Goal: Find contact information: Find contact information

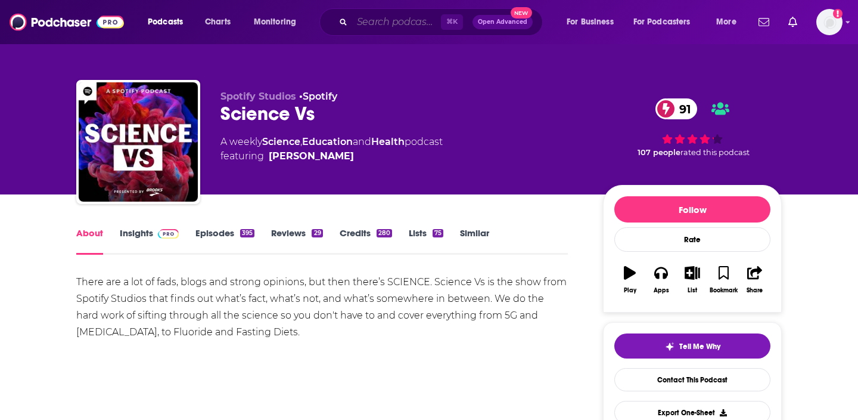
click at [374, 23] on input "Search podcasts, credits, & more..." at bounding box center [396, 22] width 89 height 19
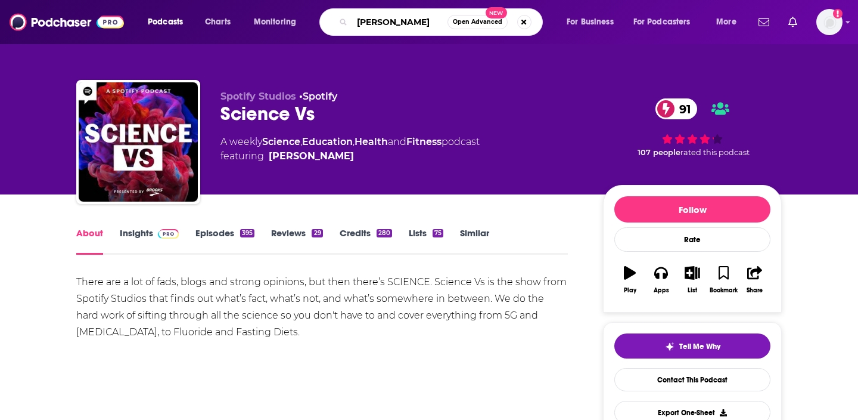
type input "[PERSON_NAME]"
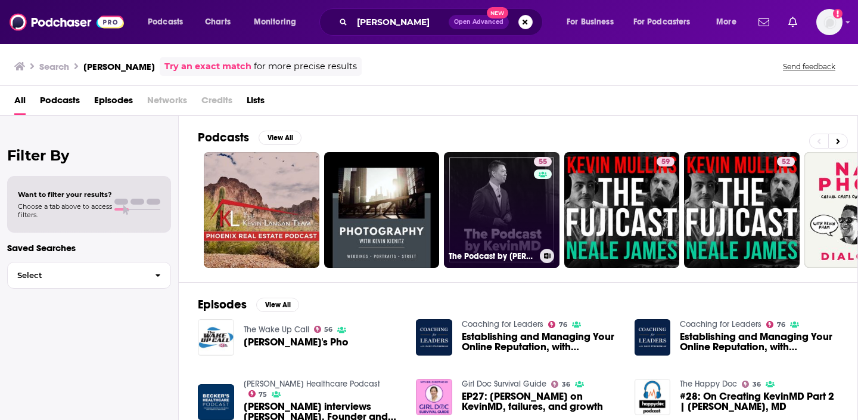
click at [492, 194] on link "55 The Podcast by [PERSON_NAME]" at bounding box center [502, 210] width 116 height 116
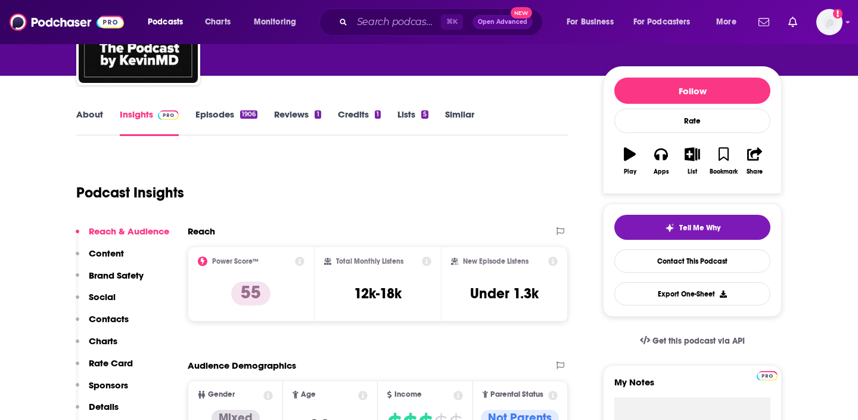
scroll to position [153, 0]
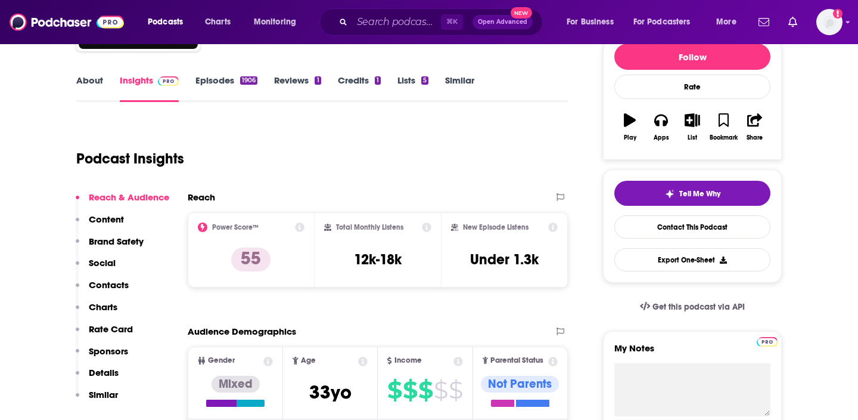
click at [97, 84] on link "About" at bounding box center [89, 88] width 27 height 27
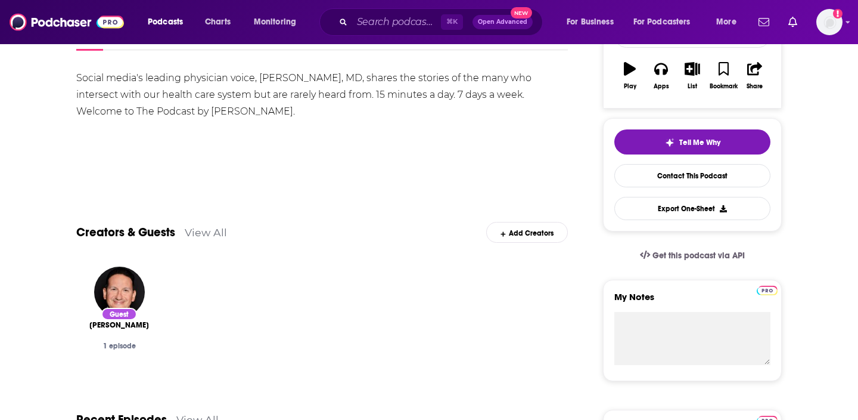
scroll to position [168, 0]
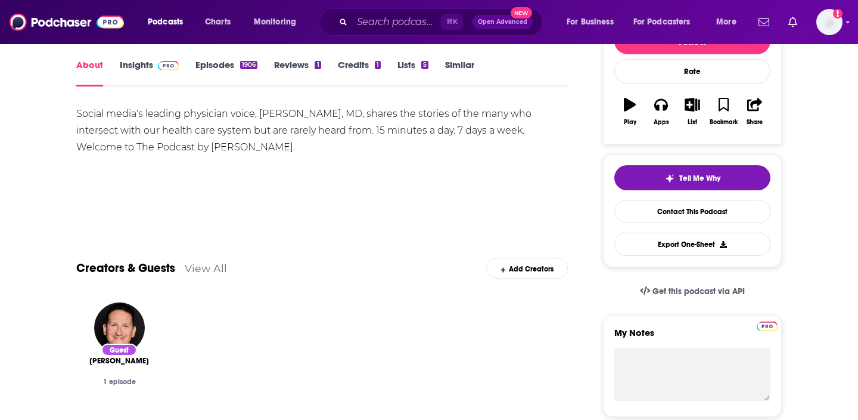
click at [157, 132] on div "Social media's leading physician voice, [PERSON_NAME], MD, shares the stories o…" at bounding box center [322, 130] width 492 height 50
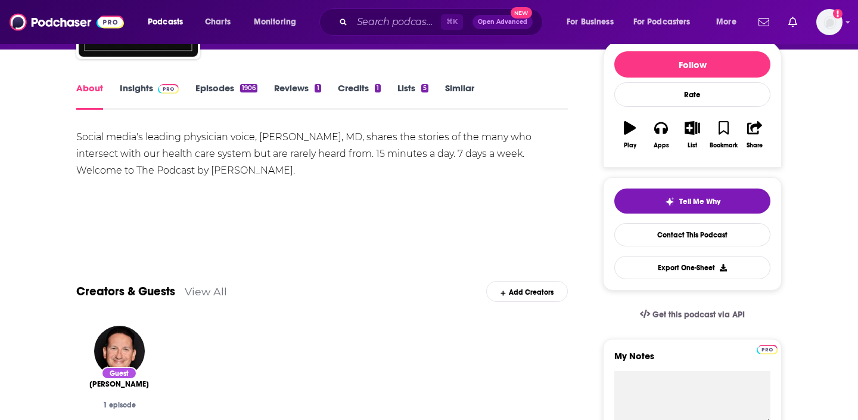
click at [134, 92] on link "Insights" at bounding box center [149, 95] width 59 height 27
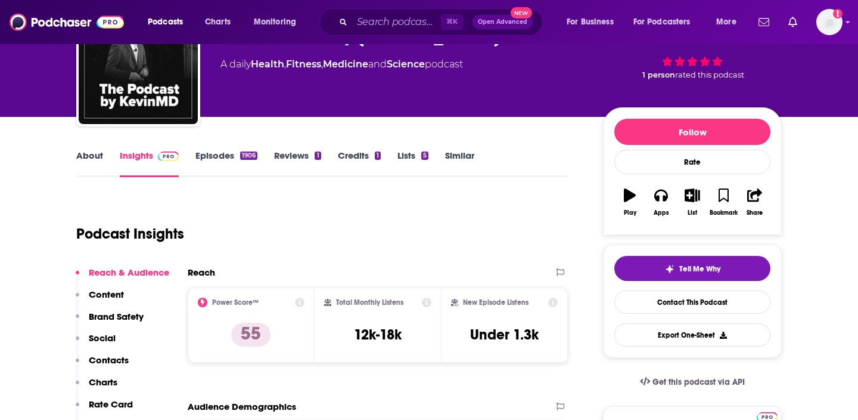
scroll to position [225, 0]
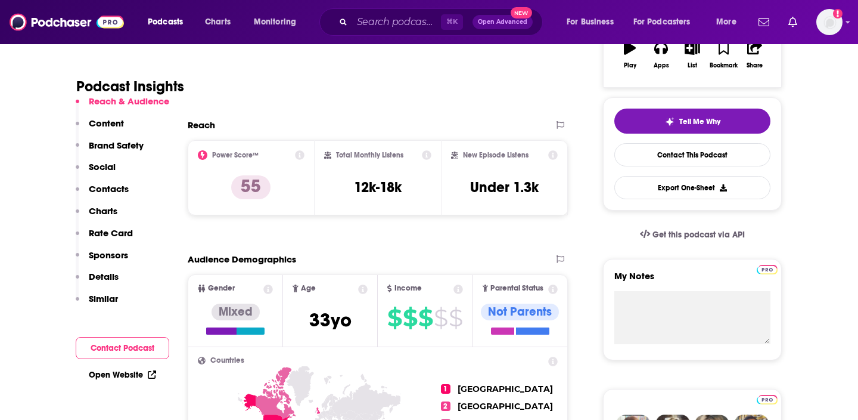
click at [109, 188] on p "Contacts" at bounding box center [109, 188] width 40 height 11
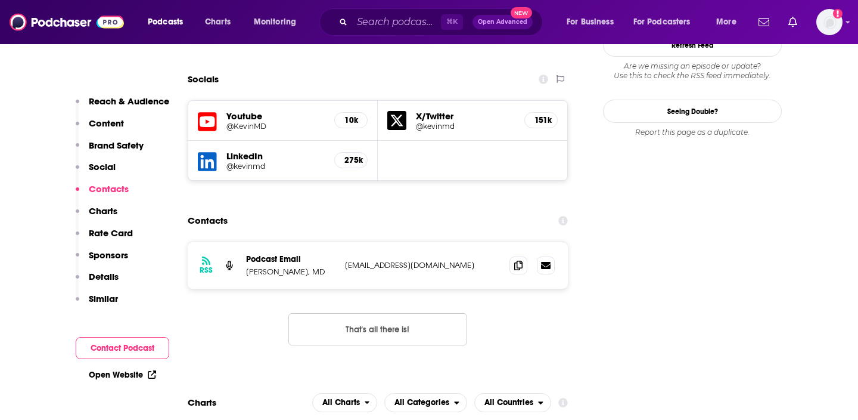
scroll to position [1336, 0]
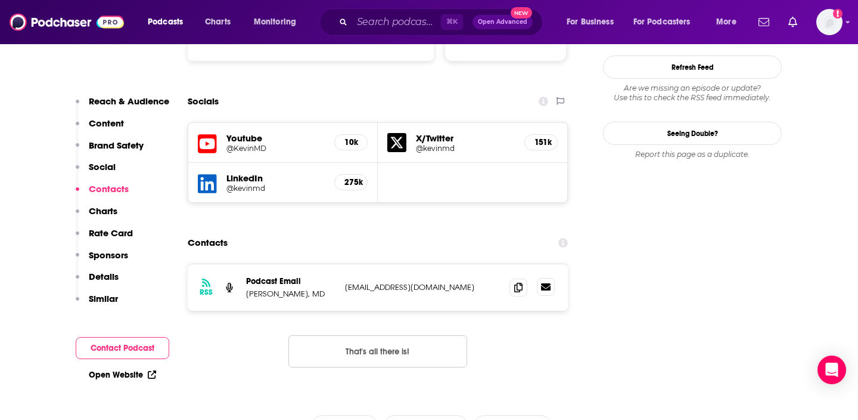
click at [543, 278] on link at bounding box center [546, 287] width 18 height 18
